Goal: Transaction & Acquisition: Purchase product/service

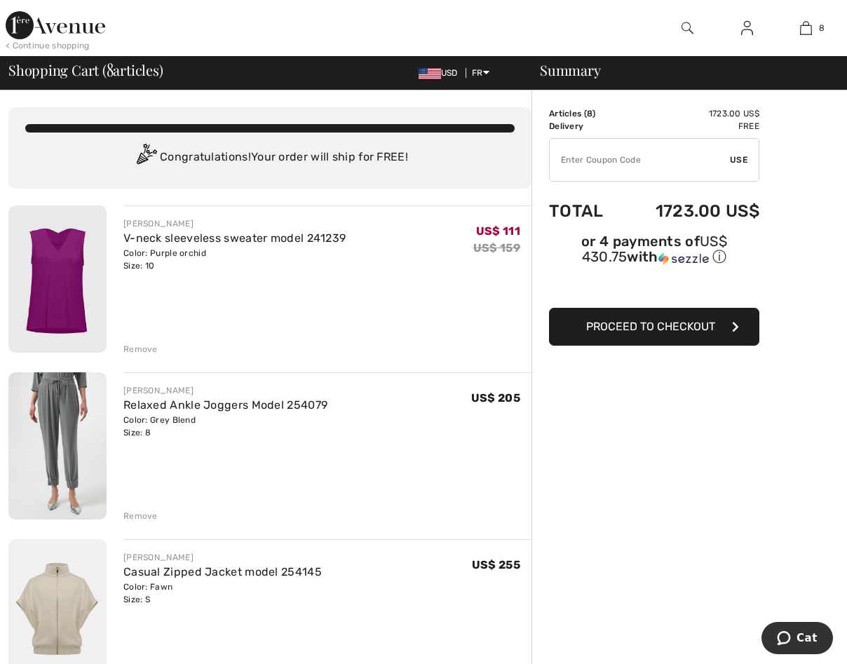
click at [75, 25] on img at bounding box center [56, 25] width 100 height 28
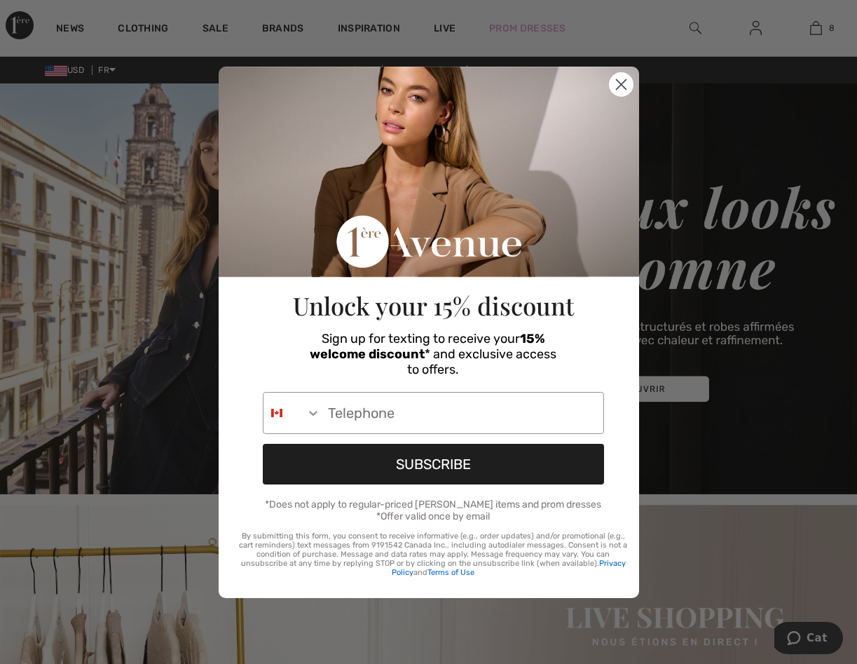
click at [627, 86] on circle "Close dialog" at bounding box center [620, 83] width 23 height 23
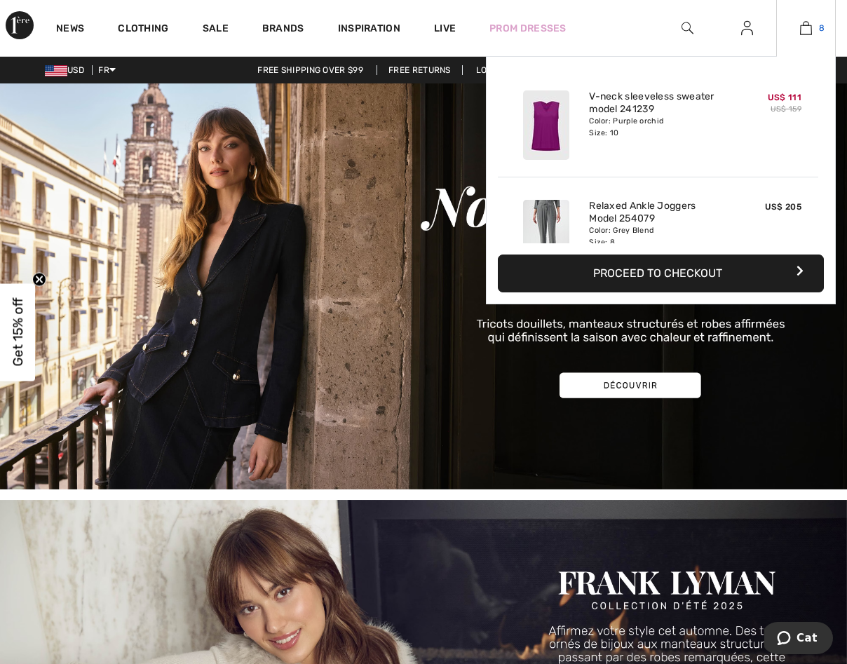
click at [801, 25] on img at bounding box center [806, 28] width 12 height 17
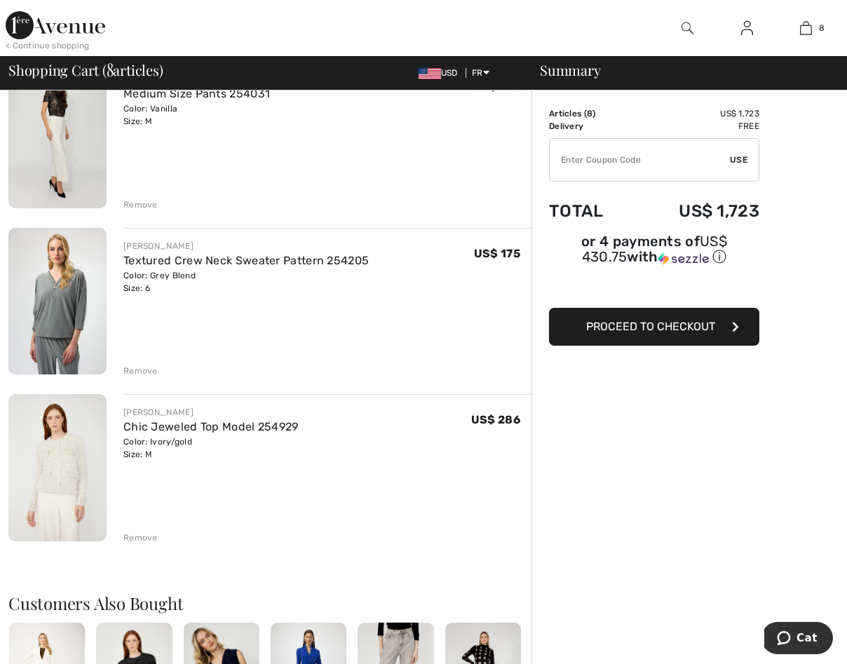
scroll to position [981, 0]
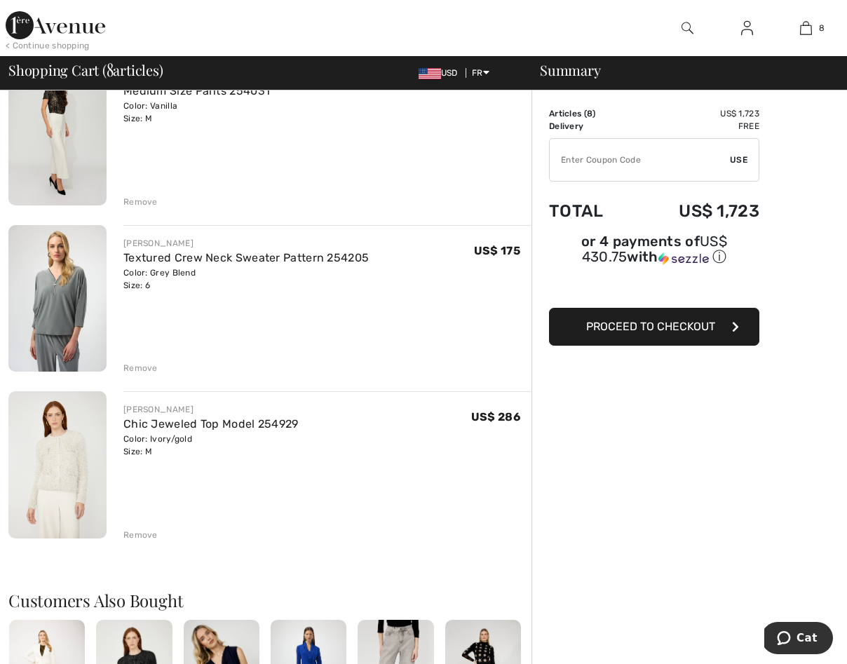
click at [143, 534] on div "Remove" at bounding box center [140, 535] width 34 height 13
